Goal: Entertainment & Leisure: Consume media (video, audio)

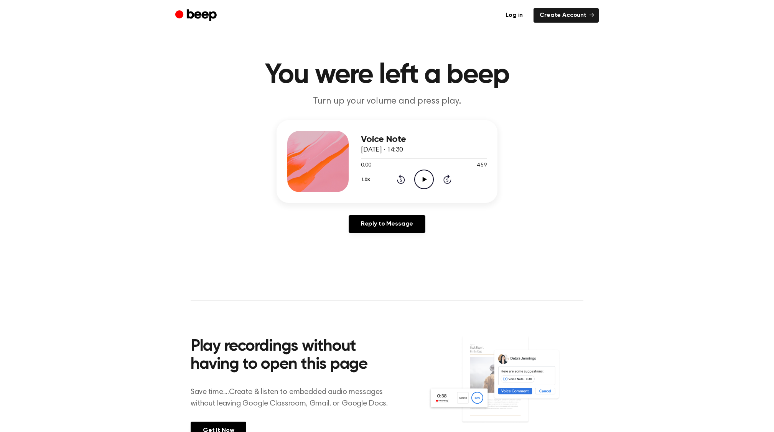
click at [418, 177] on icon "Play Audio" at bounding box center [424, 179] width 20 height 20
click at [365, 177] on button "1.0x" at bounding box center [367, 179] width 12 height 13
click at [378, 258] on li "1.5x" at bounding box center [376, 254] width 30 height 14
click at [369, 177] on button "1.5x" at bounding box center [367, 179] width 12 height 13
click at [379, 224] on li "1.0x" at bounding box center [376, 226] width 30 height 14
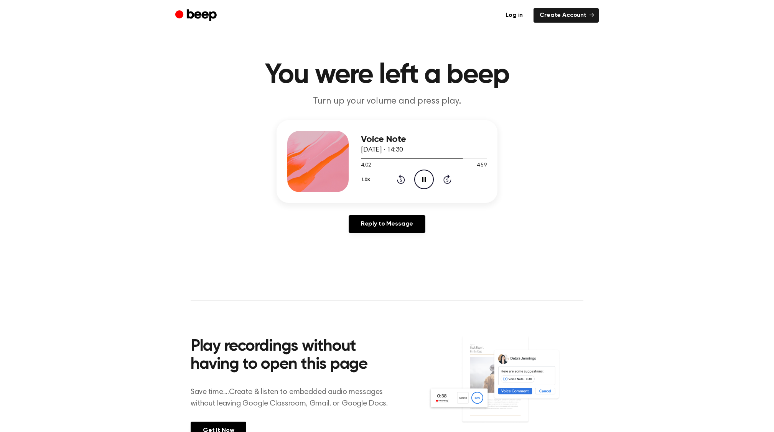
click at [368, 179] on button "1.0x" at bounding box center [367, 179] width 12 height 13
click at [379, 255] on li "1.5x" at bounding box center [376, 254] width 30 height 14
click at [460, 159] on span at bounding box center [463, 159] width 6 height 6
click at [460, 158] on div at bounding box center [424, 158] width 126 height 1
drag, startPoint x: 363, startPoint y: 155, endPoint x: 424, endPoint y: 160, distance: 61.2
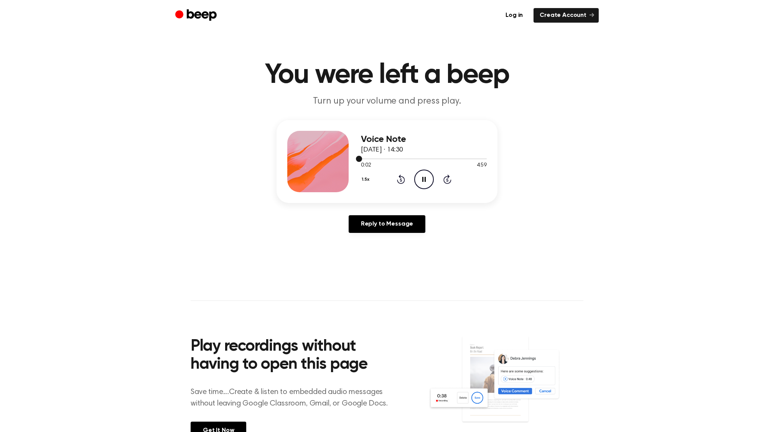
click at [429, 160] on div at bounding box center [424, 158] width 126 height 6
click at [367, 180] on button "1.5x" at bounding box center [367, 179] width 12 height 13
drag, startPoint x: 369, startPoint y: 214, endPoint x: 371, endPoint y: 220, distance: 6.8
click at [371, 220] on ul "Playback Speed 0.8x 1.0x 1.2x 1.5x 2.0x" at bounding box center [376, 230] width 30 height 86
click at [373, 223] on span "1.0x" at bounding box center [373, 226] width 10 height 8
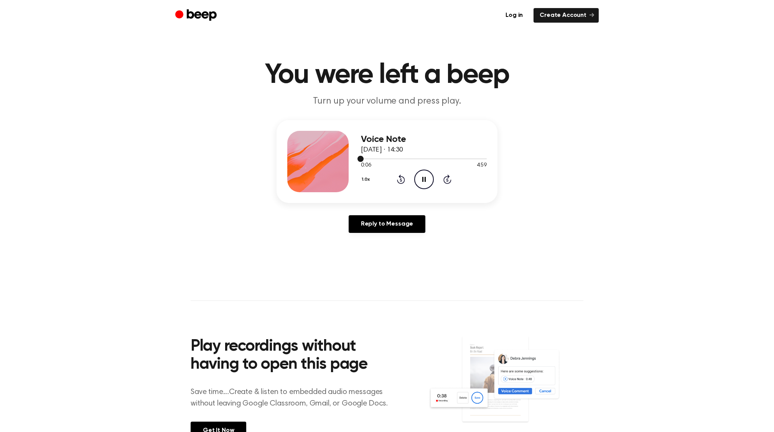
drag, startPoint x: 364, startPoint y: 159, endPoint x: 386, endPoint y: 159, distance: 21.5
click at [390, 159] on div at bounding box center [424, 158] width 126 height 6
drag, startPoint x: 378, startPoint y: 157, endPoint x: 415, endPoint y: 179, distance: 42.7
click at [379, 158] on div at bounding box center [424, 158] width 126 height 6
click at [439, 180] on div "1.0x Rewind 5 seconds Pause Audio Skip 5 seconds" at bounding box center [424, 179] width 126 height 20
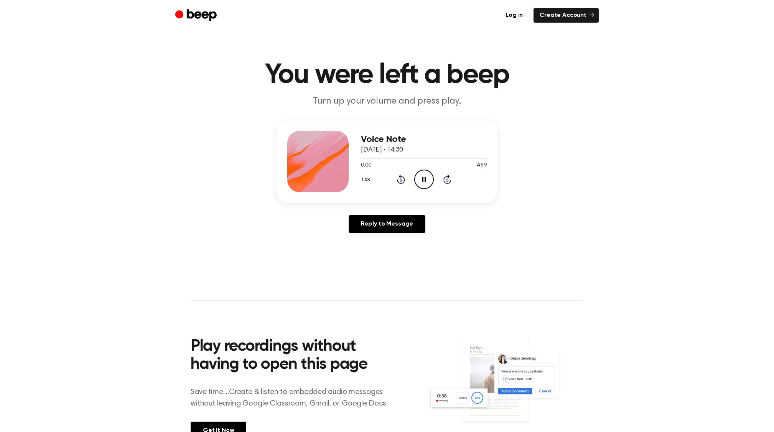
click at [451, 178] on icon "Skip 5 seconds" at bounding box center [447, 179] width 8 height 10
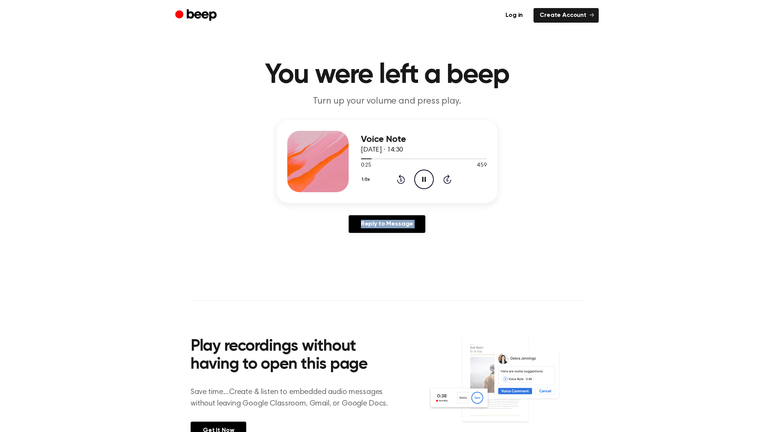
click at [451, 178] on icon "Skip 5 seconds" at bounding box center [447, 179] width 8 height 10
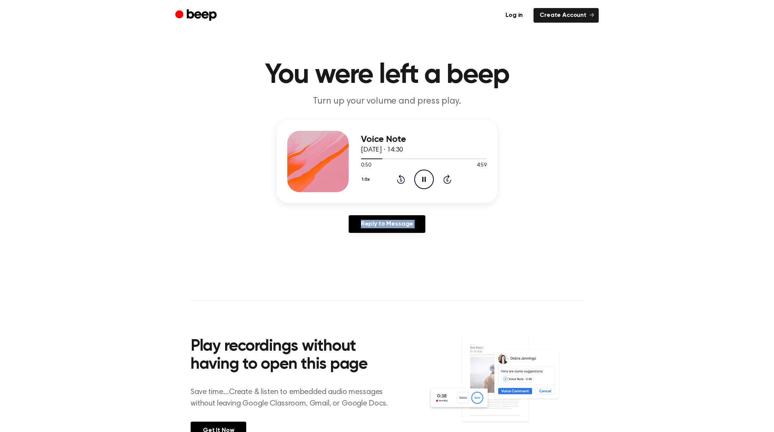
click at [451, 178] on icon "Skip 5 seconds" at bounding box center [447, 179] width 8 height 10
click at [449, 178] on icon "Skip 5 seconds" at bounding box center [447, 179] width 8 height 10
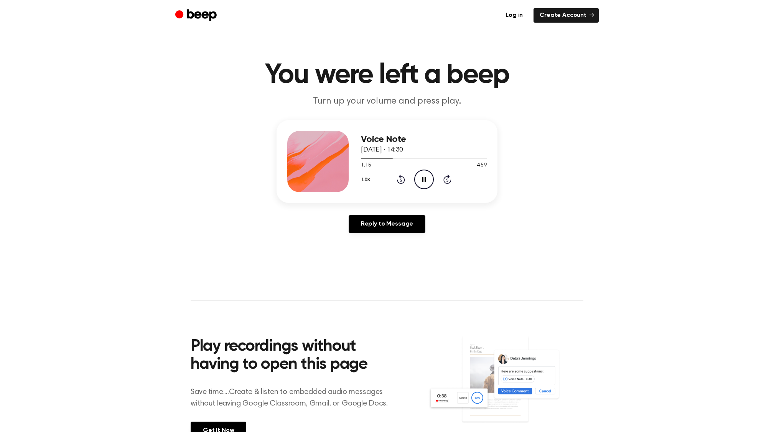
click at [449, 178] on icon "Skip 5 seconds" at bounding box center [447, 179] width 8 height 10
click at [446, 180] on icon "Skip 5 seconds" at bounding box center [447, 179] width 8 height 10
click at [446, 180] on icon at bounding box center [447, 180] width 2 height 3
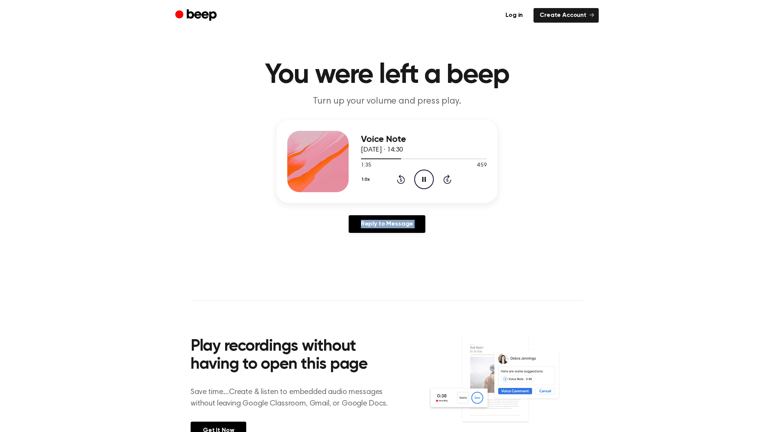
click at [446, 180] on icon at bounding box center [447, 180] width 2 height 3
click at [446, 180] on icon "Skip 5 seconds" at bounding box center [447, 179] width 8 height 10
click at [446, 181] on icon at bounding box center [447, 180] width 2 height 3
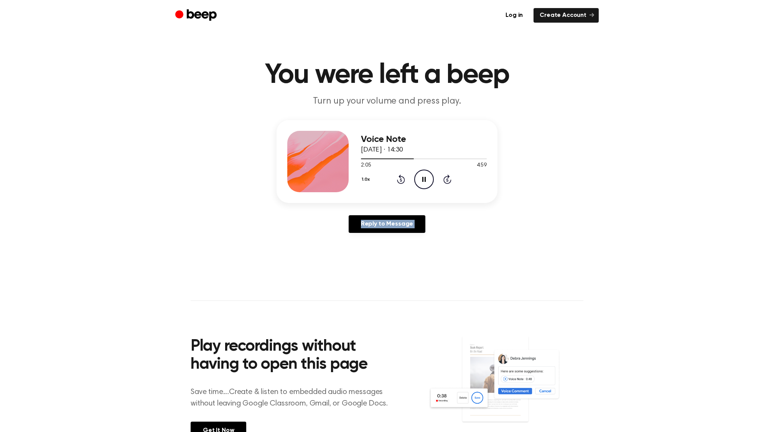
click at [446, 181] on icon at bounding box center [447, 180] width 2 height 3
click at [446, 181] on icon "Skip 5 seconds" at bounding box center [447, 179] width 8 height 10
click at [446, 181] on icon at bounding box center [447, 180] width 2 height 3
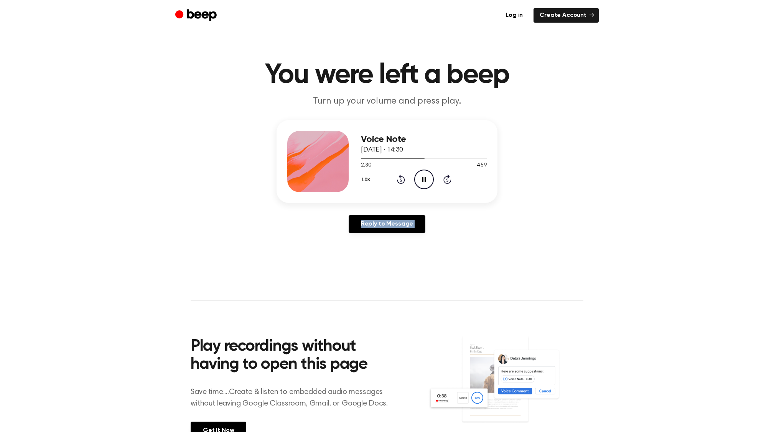
click at [446, 181] on icon "Skip 5 seconds" at bounding box center [447, 179] width 8 height 10
click at [446, 181] on icon at bounding box center [447, 180] width 2 height 3
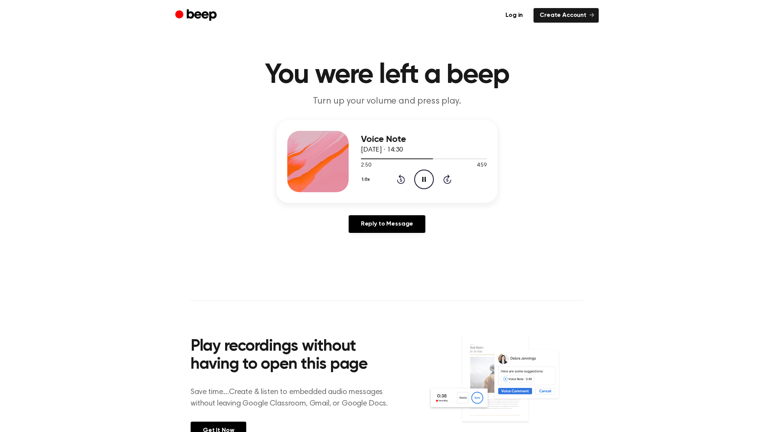
click at [446, 181] on icon "Skip 5 seconds" at bounding box center [447, 179] width 8 height 10
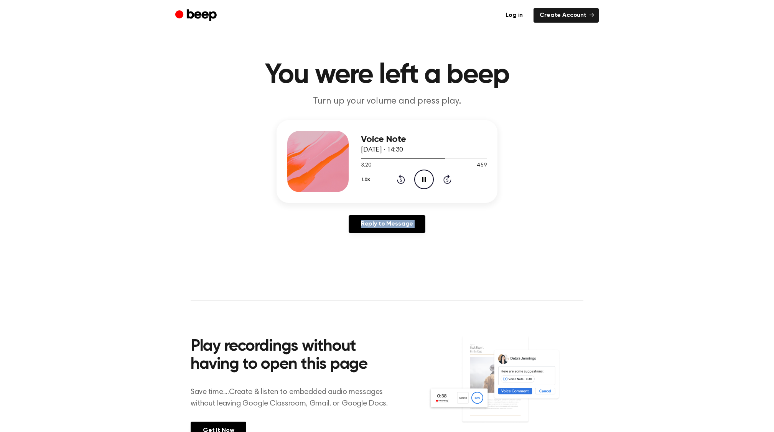
click at [446, 181] on icon "Skip 5 seconds" at bounding box center [447, 179] width 8 height 10
click at [446, 181] on icon at bounding box center [447, 180] width 2 height 3
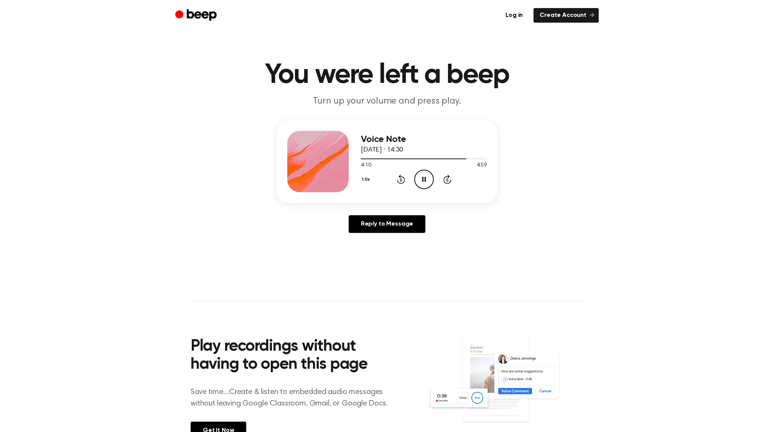
click at [400, 177] on icon at bounding box center [401, 178] width 8 height 9
click at [399, 180] on icon "Rewind 5 seconds" at bounding box center [400, 179] width 8 height 10
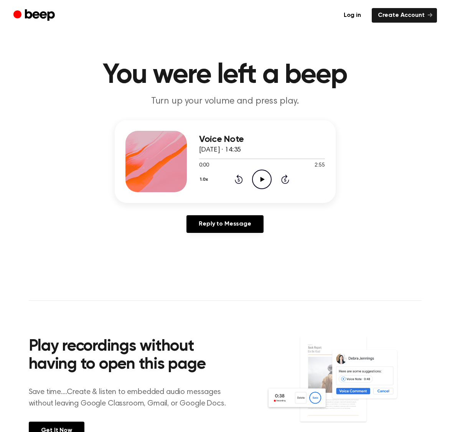
click at [266, 178] on icon "Play Audio" at bounding box center [262, 179] width 20 height 20
click at [256, 179] on icon "Pause Audio" at bounding box center [262, 179] width 20 height 20
click at [264, 182] on icon "Play Audio" at bounding box center [262, 179] width 20 height 20
click at [235, 179] on icon "Rewind 5 seconds" at bounding box center [238, 179] width 8 height 10
click at [236, 178] on icon "Rewind 5 seconds" at bounding box center [238, 179] width 8 height 10
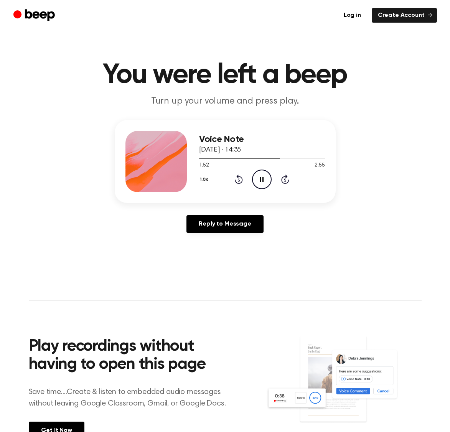
click at [239, 178] on icon "Rewind 5 seconds" at bounding box center [238, 179] width 8 height 10
